Goal: Find contact information: Find contact information

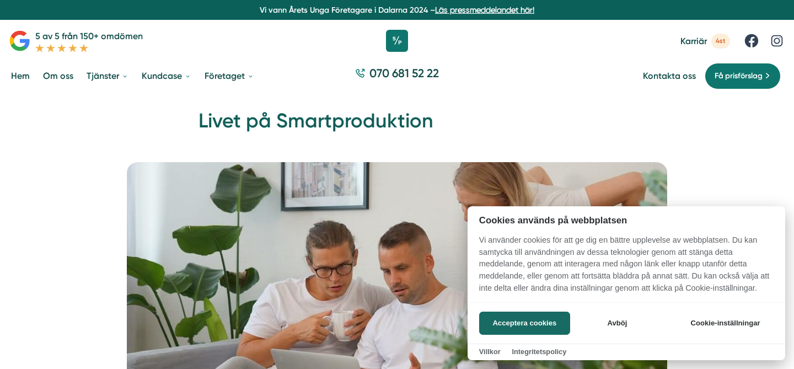
scroll to position [8, 0]
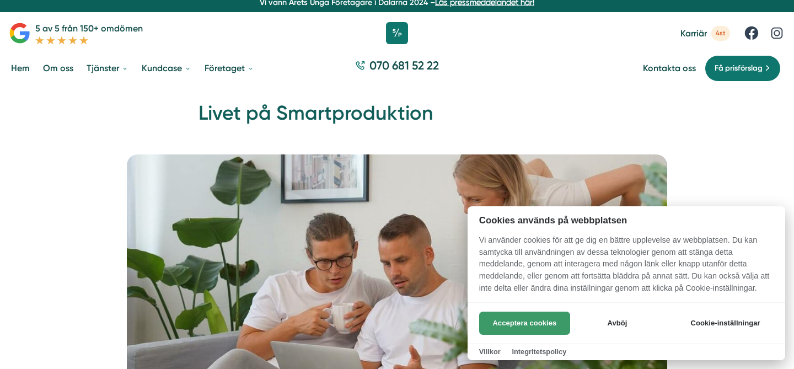
click at [526, 321] on button "Acceptera cookies" at bounding box center [524, 323] width 91 height 23
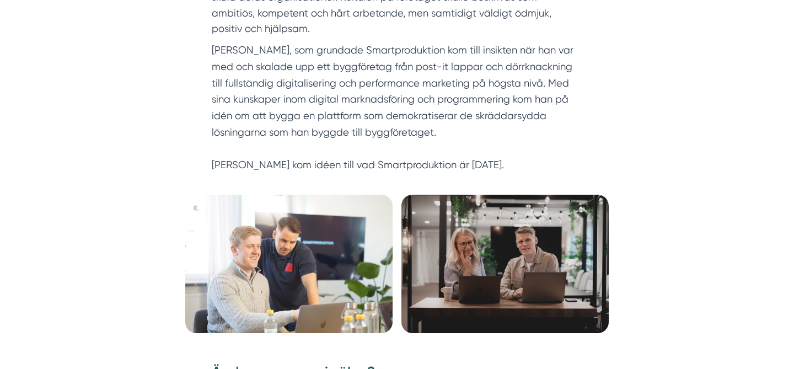
scroll to position [476, 0]
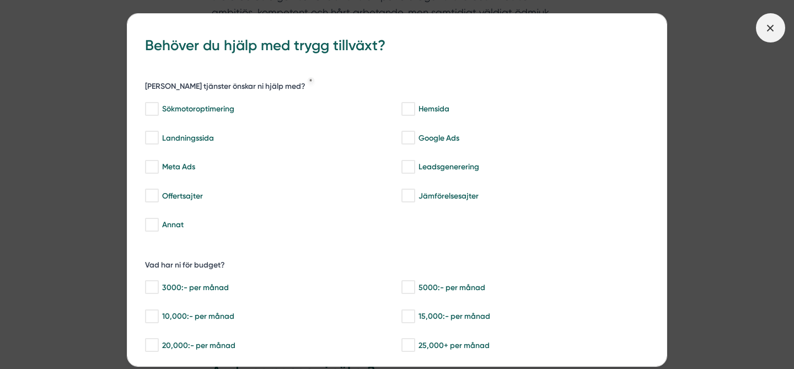
click at [767, 30] on icon at bounding box center [771, 28] width 12 height 12
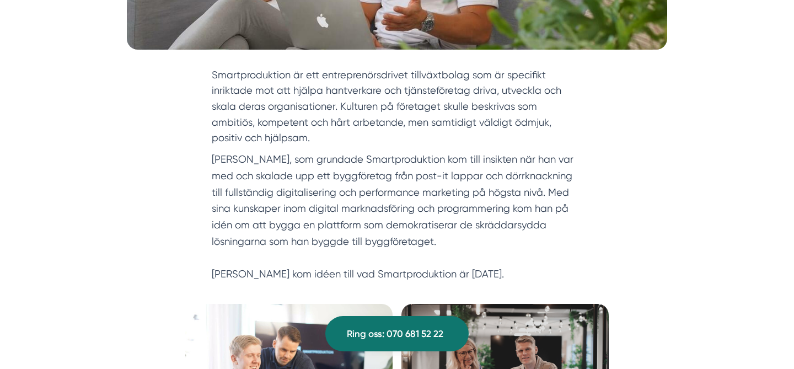
scroll to position [0, 0]
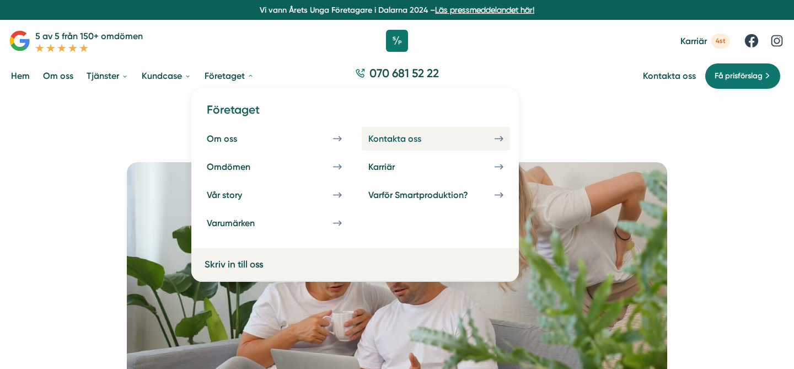
click at [384, 140] on div "Kontakta oss" at bounding box center [407, 138] width 79 height 10
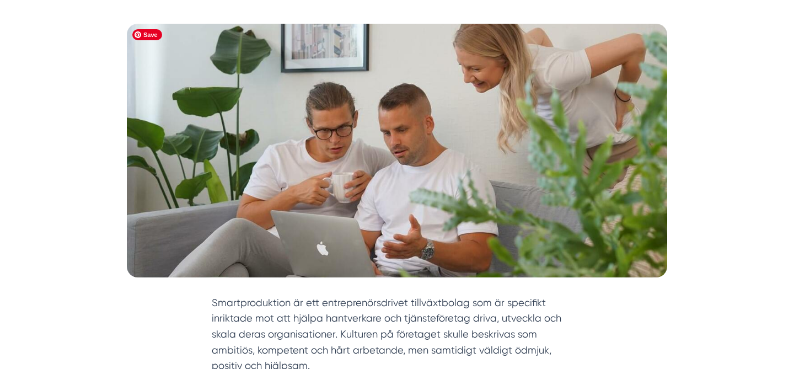
scroll to position [137, 0]
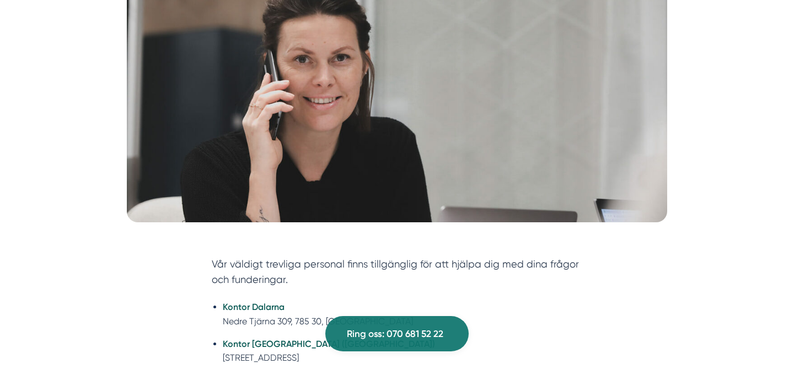
scroll to position [77, 0]
